Goal: Task Accomplishment & Management: Complete application form

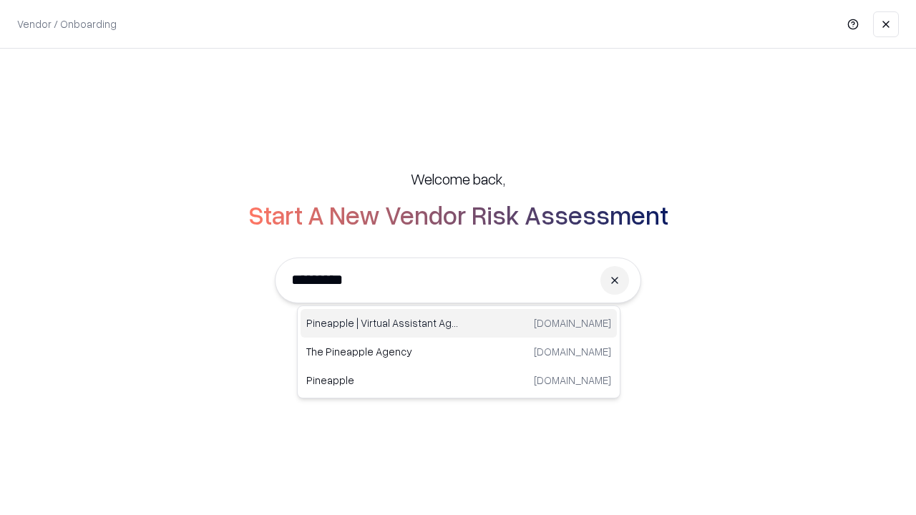
click at [459, 324] on div "Pineapple | Virtual Assistant Agency [DOMAIN_NAME]" at bounding box center [459, 323] width 316 height 29
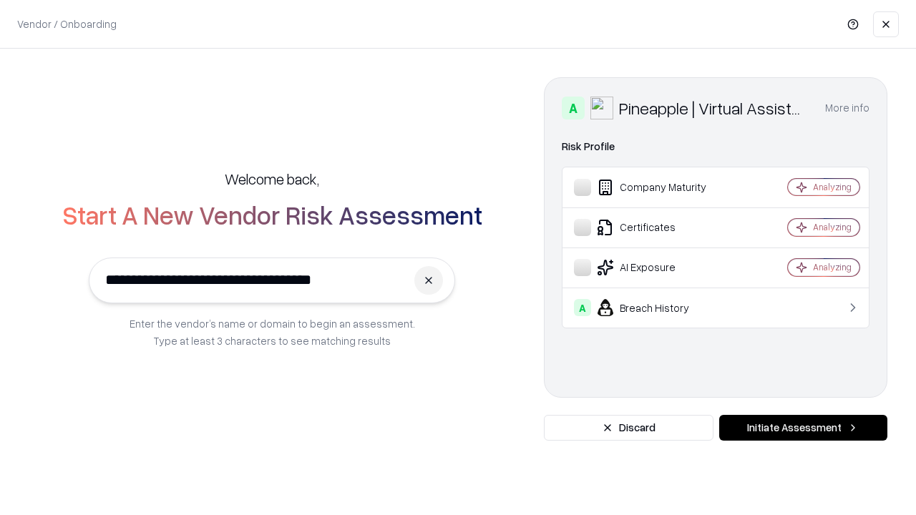
type input "**********"
click at [803, 428] on button "Initiate Assessment" at bounding box center [803, 428] width 168 height 26
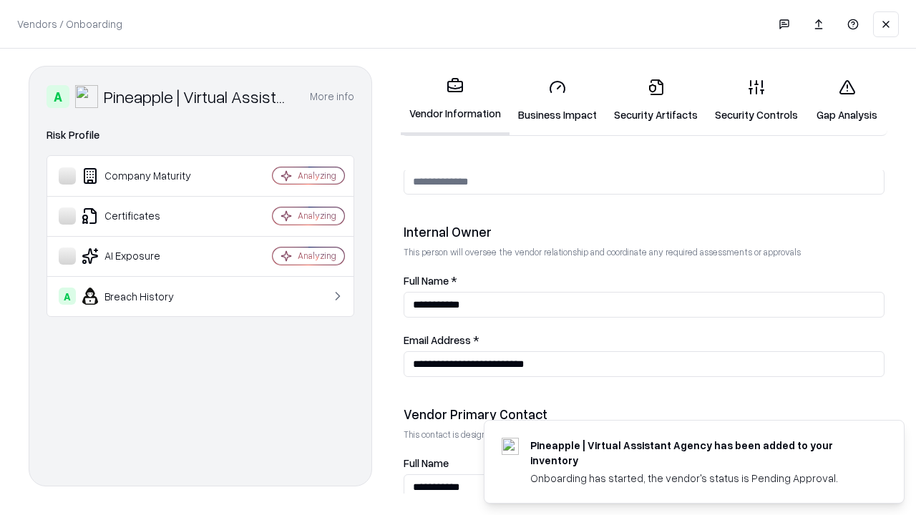
scroll to position [742, 0]
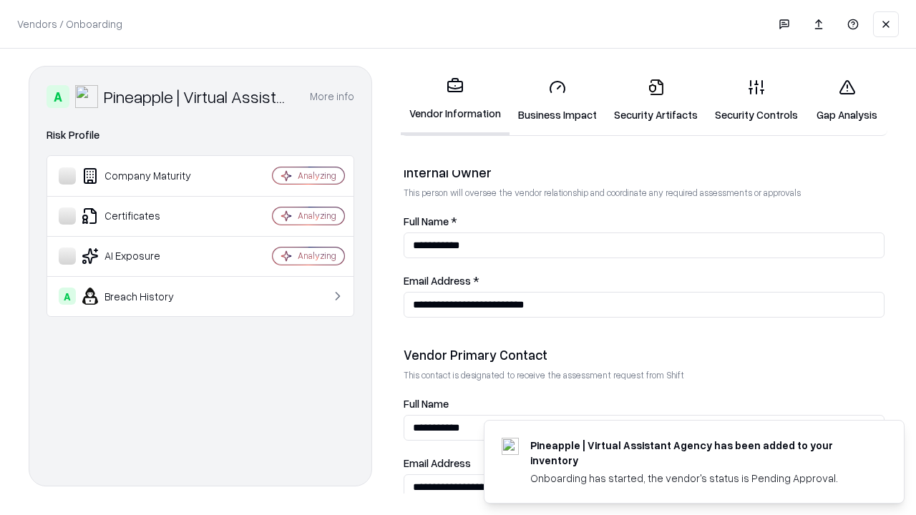
click at [656, 100] on link "Security Artifacts" at bounding box center [656, 100] width 101 height 67
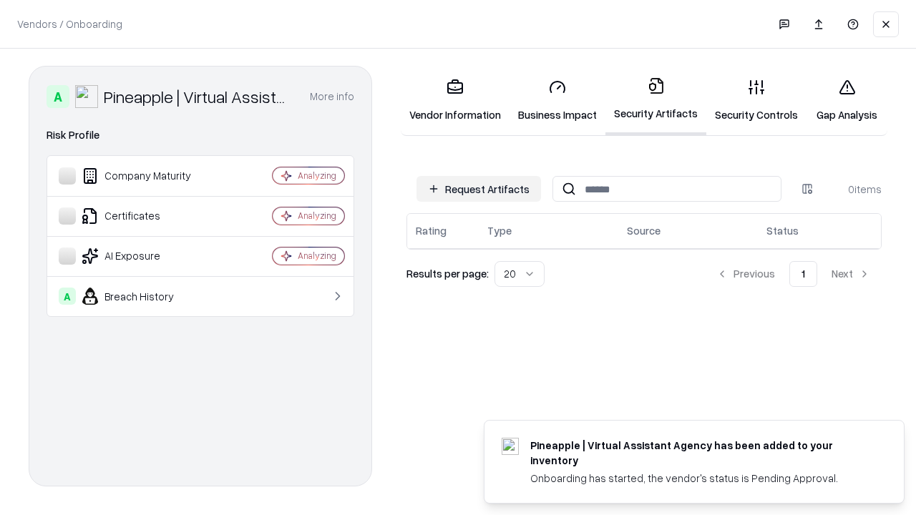
click at [479, 189] on button "Request Artifacts" at bounding box center [479, 189] width 125 height 26
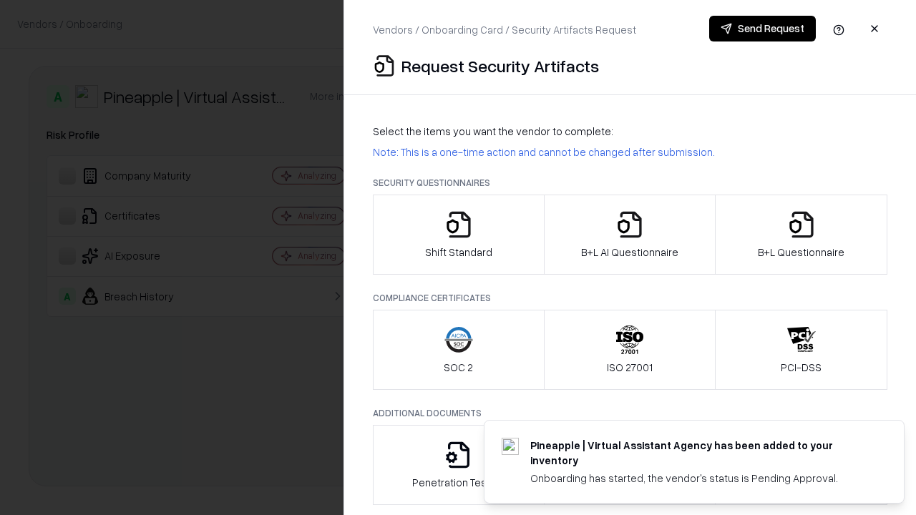
click at [801, 235] on icon "button" at bounding box center [801, 224] width 29 height 29
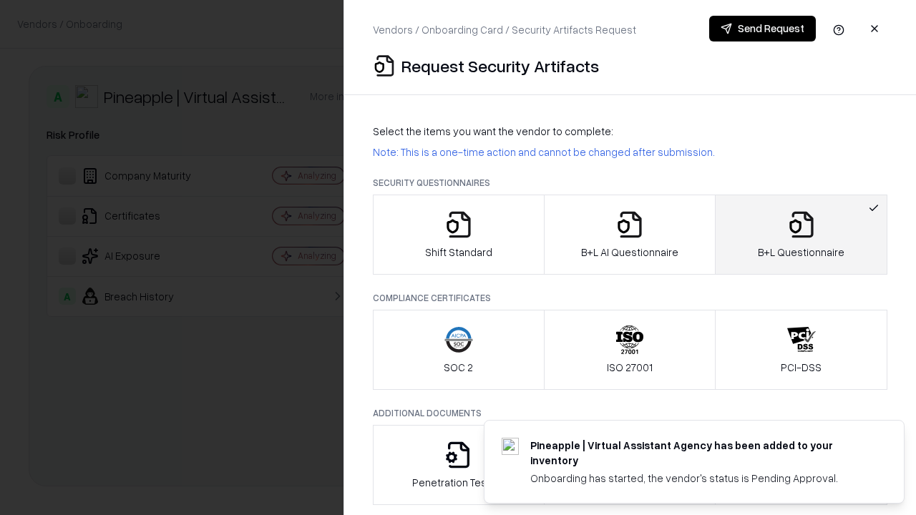
click at [629, 235] on icon "button" at bounding box center [630, 224] width 29 height 29
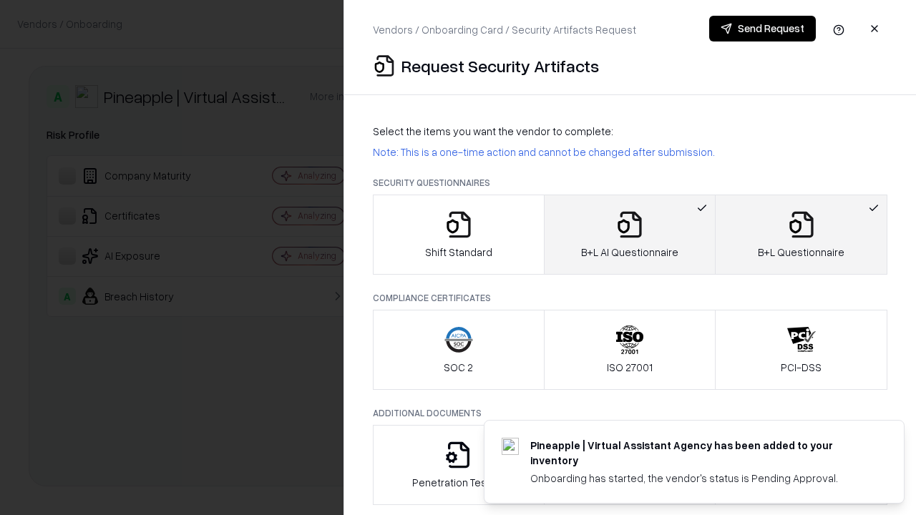
click at [762, 29] on button "Send Request" at bounding box center [762, 29] width 107 height 26
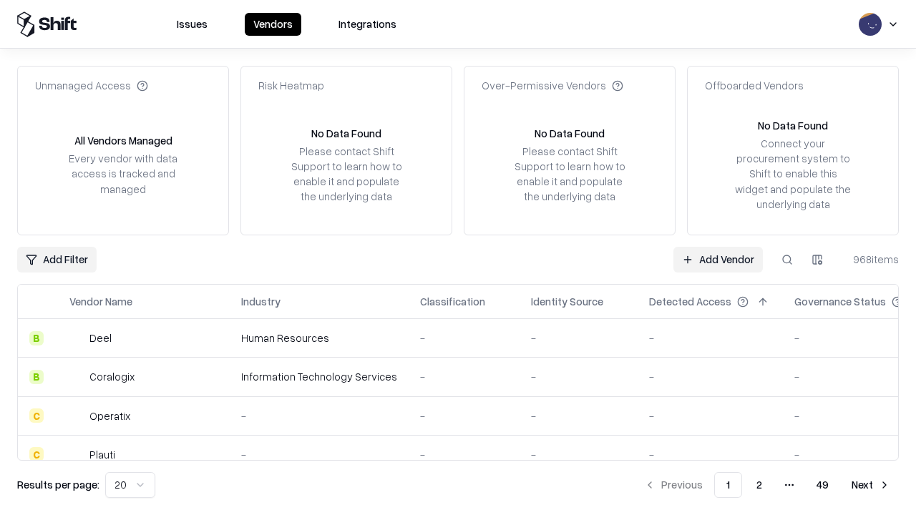
click at [787, 259] on button at bounding box center [787, 260] width 26 height 26
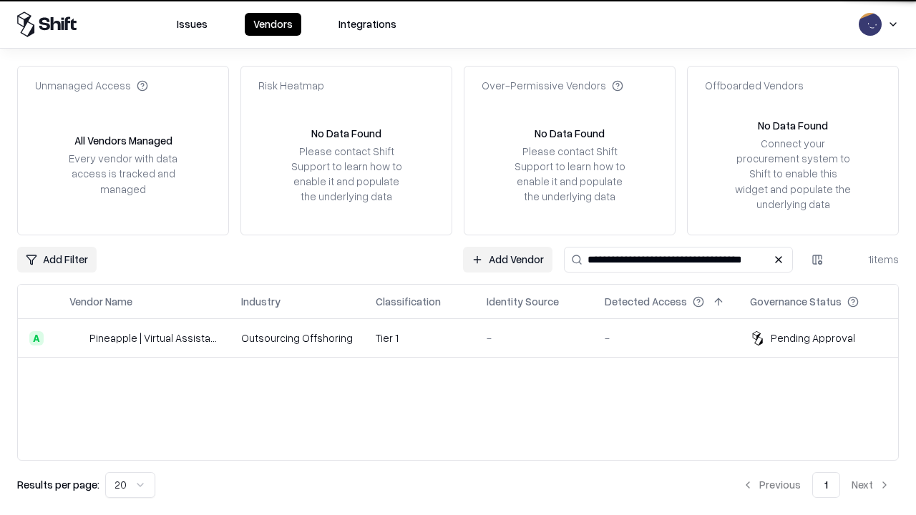
type input "**********"
click at [467, 338] on td "Tier 1" at bounding box center [419, 338] width 111 height 39
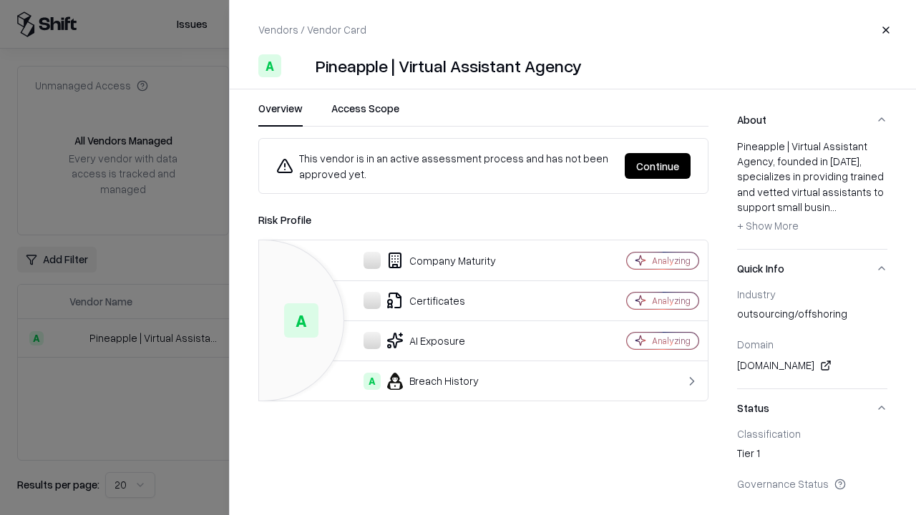
click at [658, 166] on button "Continue" at bounding box center [658, 166] width 66 height 26
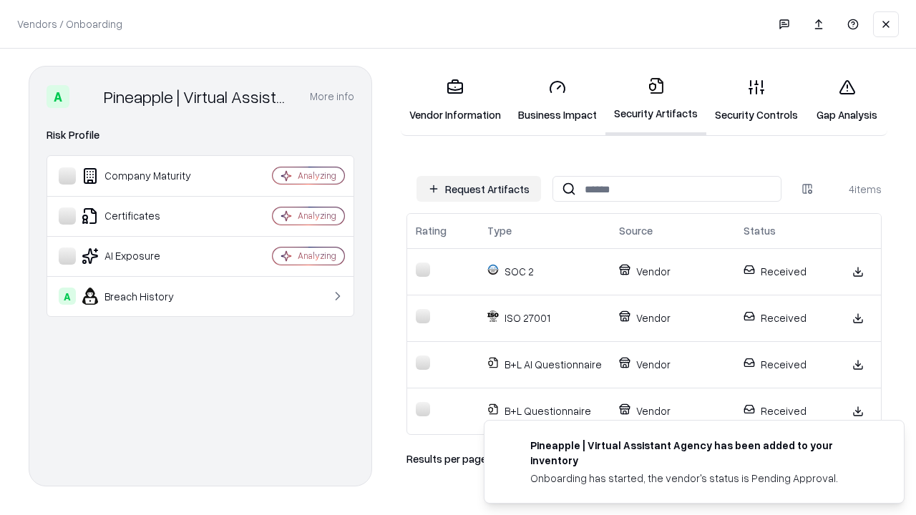
click at [847, 100] on link "Gap Analysis" at bounding box center [847, 100] width 81 height 67
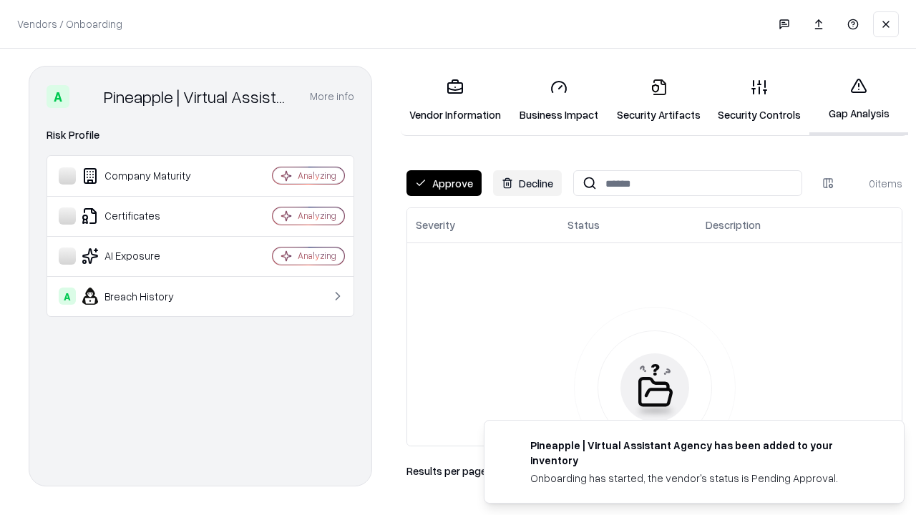
click at [444, 183] on button "Approve" at bounding box center [444, 183] width 75 height 26
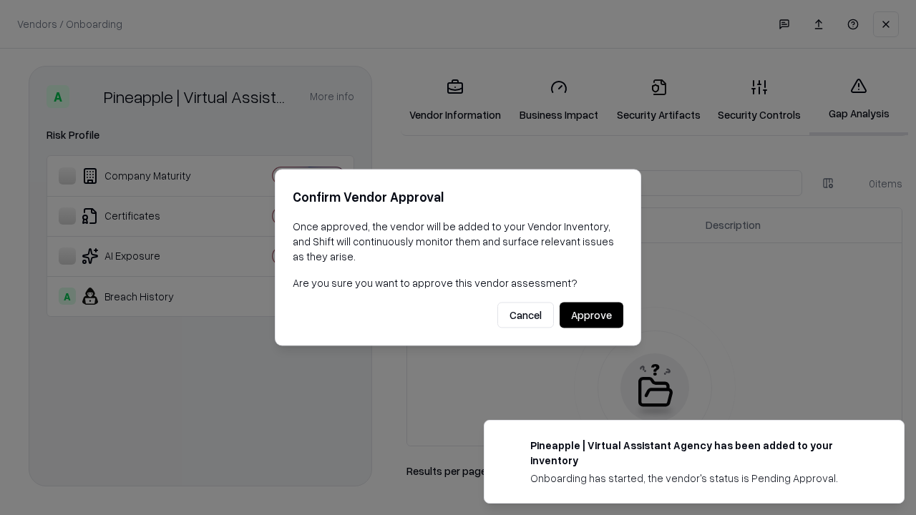
click at [591, 315] on button "Approve" at bounding box center [592, 316] width 64 height 26
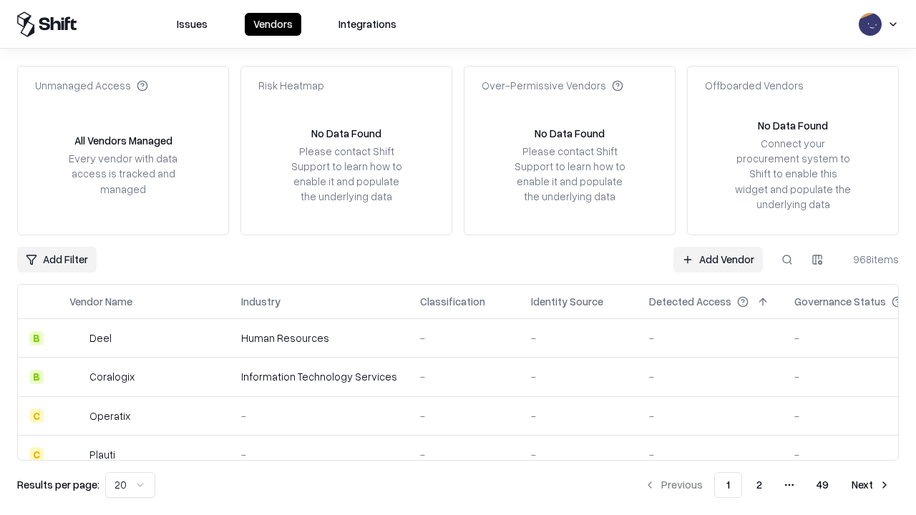
type input "**********"
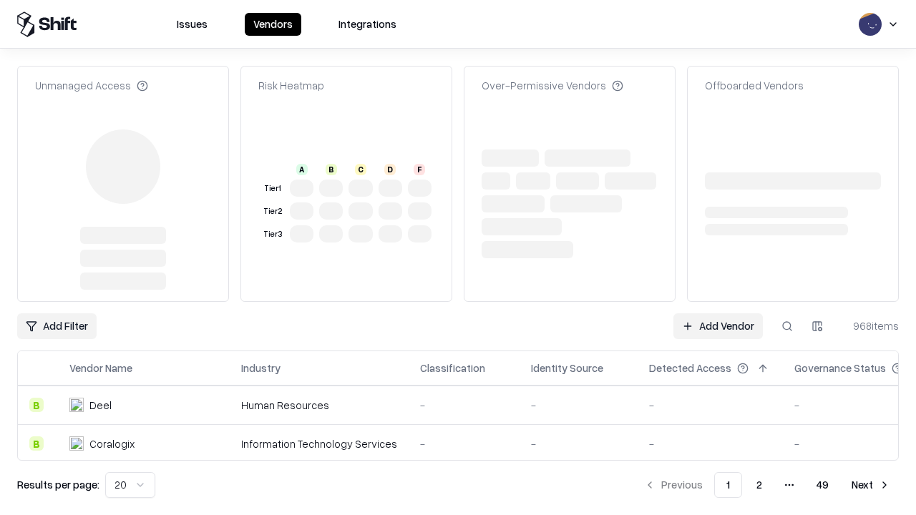
click at [718, 314] on link "Add Vendor" at bounding box center [718, 327] width 89 height 26
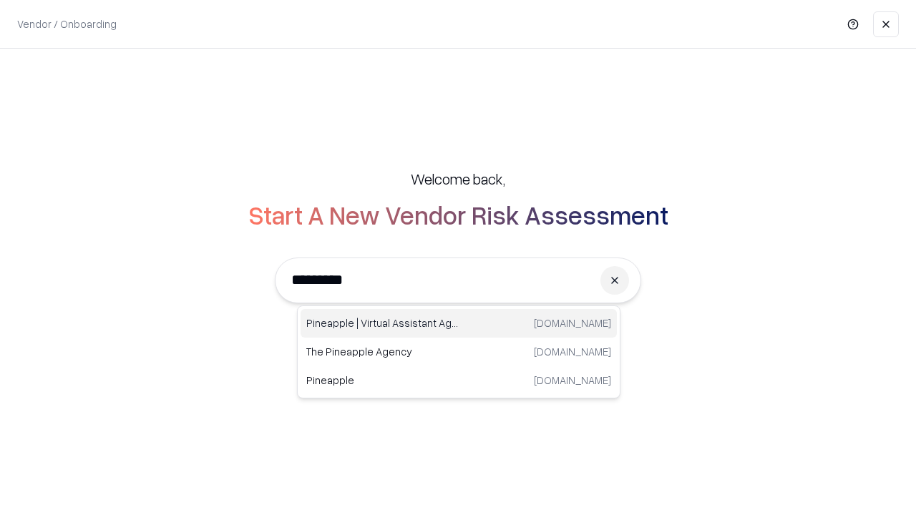
click at [459, 324] on div "Pineapple | Virtual Assistant Agency [DOMAIN_NAME]" at bounding box center [459, 323] width 316 height 29
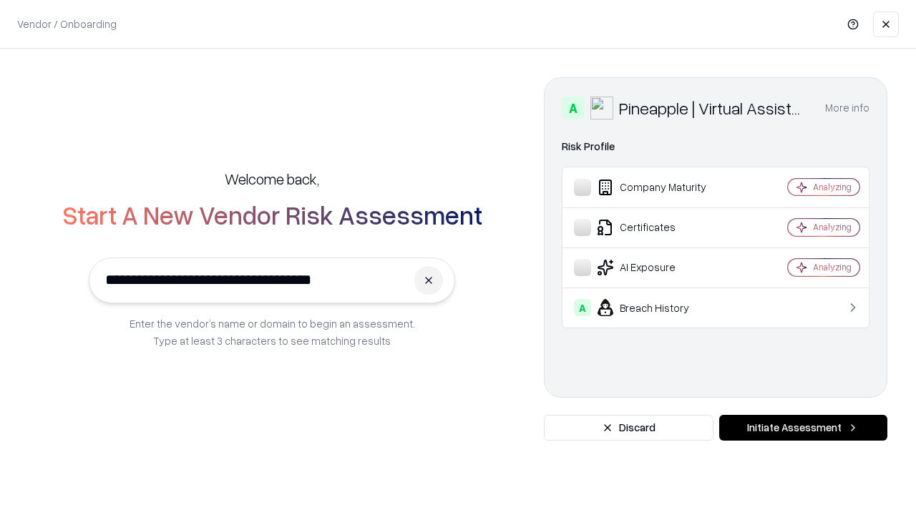
type input "**********"
click at [803, 428] on button "Initiate Assessment" at bounding box center [803, 428] width 168 height 26
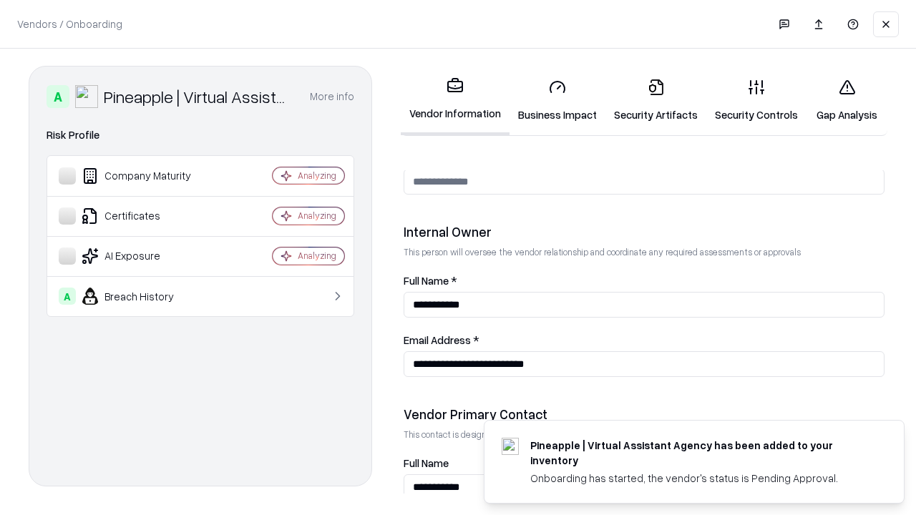
scroll to position [742, 0]
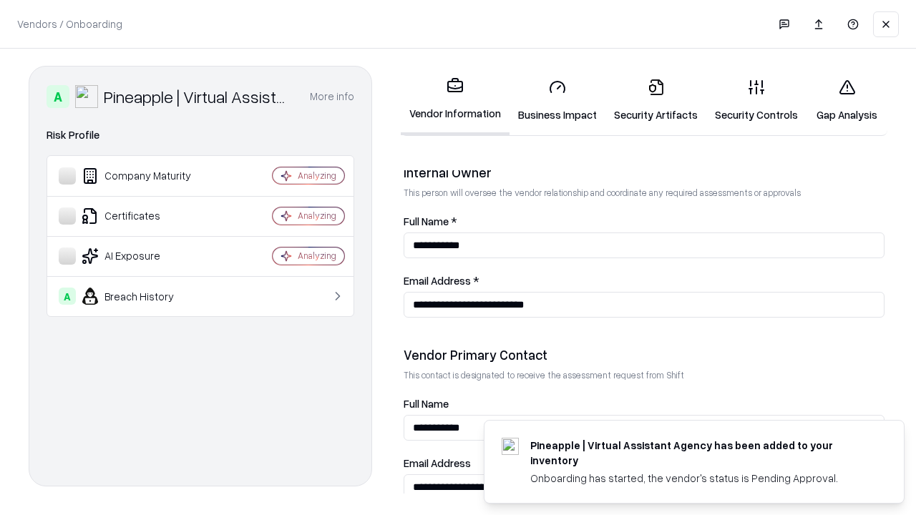
click at [847, 100] on link "Gap Analysis" at bounding box center [847, 100] width 81 height 67
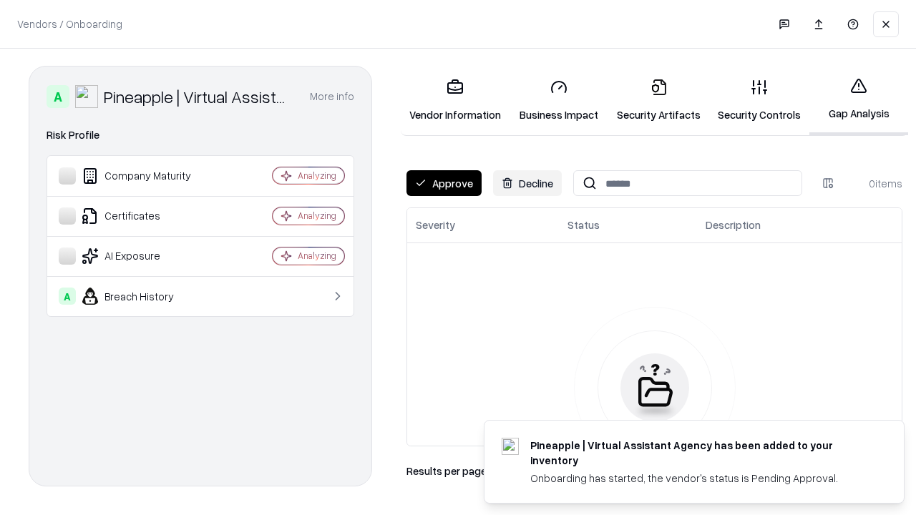
click at [444, 183] on button "Approve" at bounding box center [444, 183] width 75 height 26
